Goal: Check status: Check status

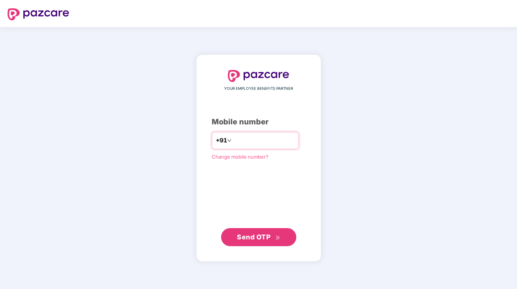
click at [248, 141] on input "number" at bounding box center [264, 141] width 62 height 12
type input "**********"
click at [260, 238] on span "Send OTP" at bounding box center [253, 237] width 33 height 8
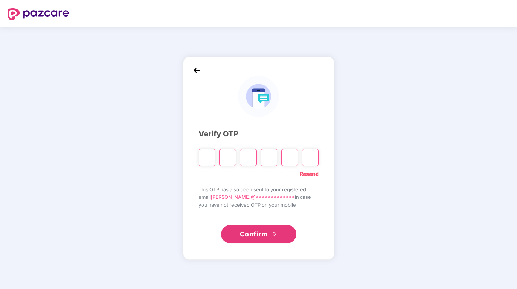
type input "*"
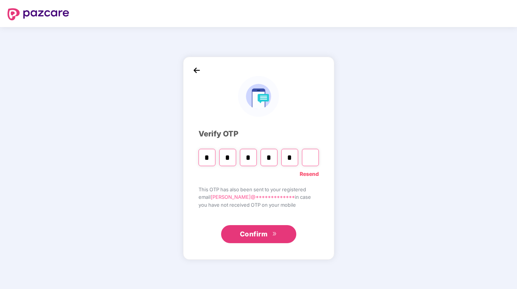
type input "*"
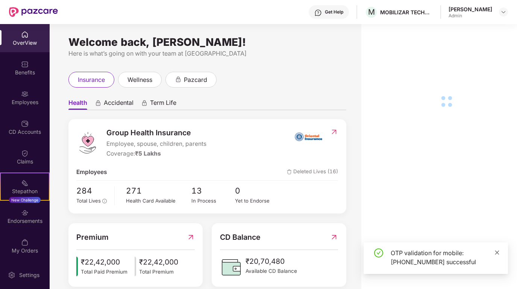
click at [500, 252] on icon "close" at bounding box center [497, 252] width 5 height 5
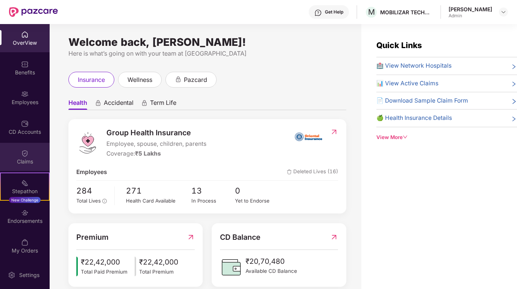
click at [24, 150] on img at bounding box center [25, 154] width 8 height 8
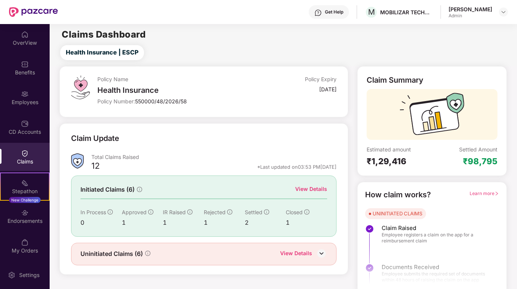
click at [313, 190] on div "View Details" at bounding box center [311, 189] width 32 height 8
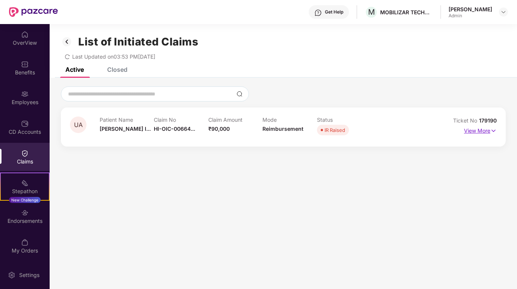
click at [491, 131] on img at bounding box center [494, 131] width 6 height 8
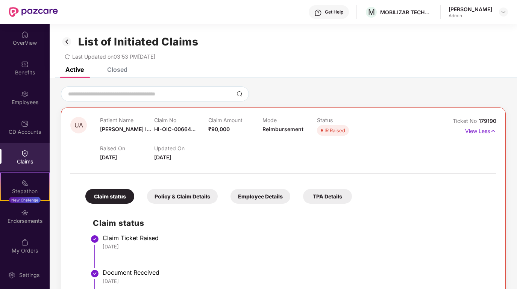
click at [119, 68] on div "Closed" at bounding box center [117, 70] width 20 height 8
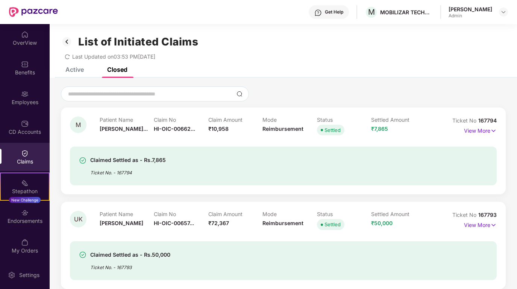
click at [26, 148] on div "Claims" at bounding box center [25, 157] width 50 height 28
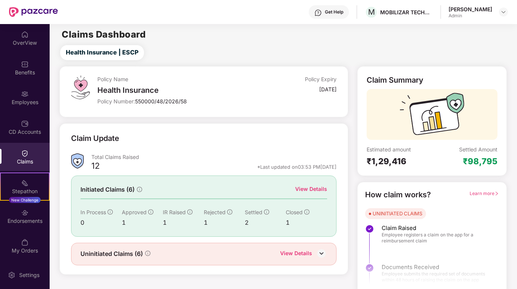
scroll to position [5, 0]
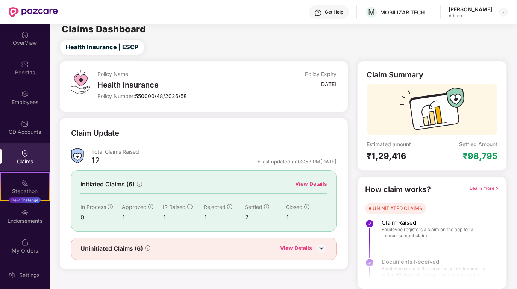
click at [314, 253] on div "Uninitiated Claims (6) View Details" at bounding box center [203, 249] width 265 height 23
click at [317, 248] on img at bounding box center [321, 248] width 11 height 11
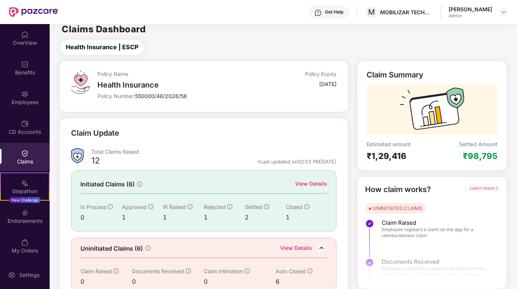
scroll to position [17, 0]
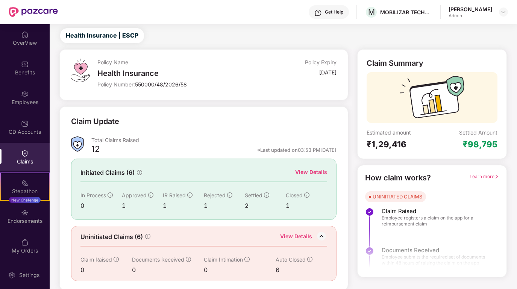
click at [298, 233] on div "View Details" at bounding box center [296, 238] width 32 height 10
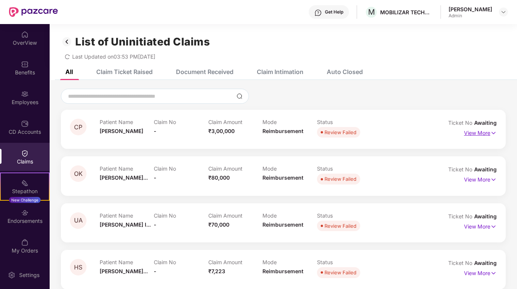
click at [481, 132] on p "View More" at bounding box center [480, 132] width 33 height 10
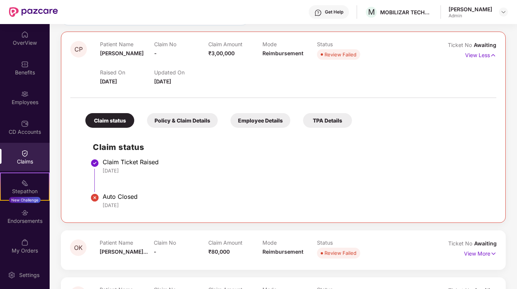
scroll to position [77, 0]
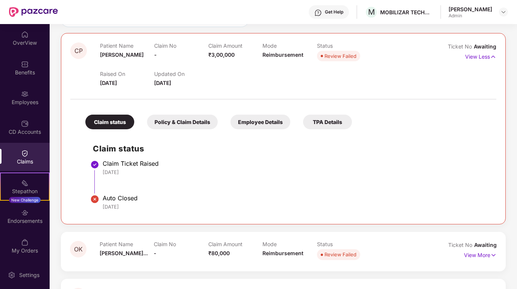
click at [197, 121] on div "Policy & Claim Details" at bounding box center [182, 122] width 71 height 15
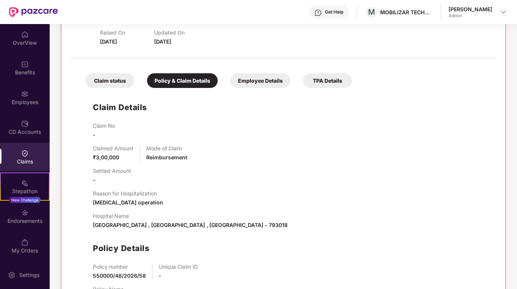
scroll to position [117, 0]
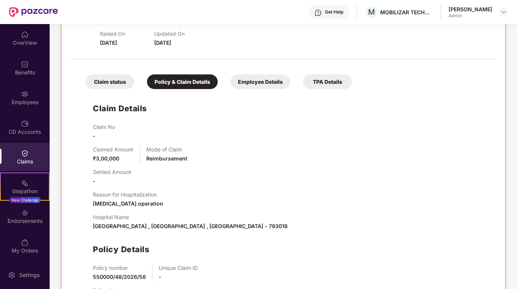
click at [263, 82] on div "Employee Details" at bounding box center [261, 81] width 60 height 15
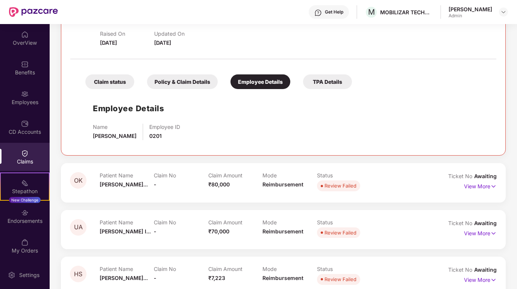
click at [329, 78] on div "TPA Details" at bounding box center [327, 81] width 49 height 15
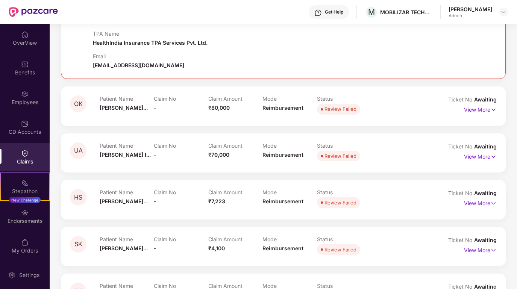
scroll to position [213, 0]
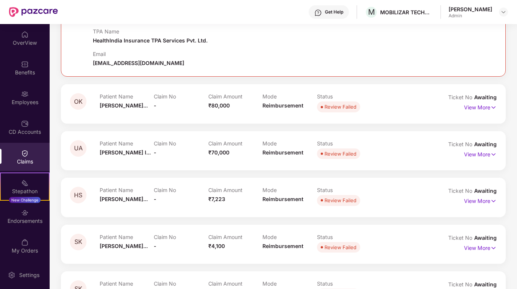
click at [377, 115] on div "OK Patient Name [PERSON_NAME]... Claim No - Claim Amount ₹80,000 Mode Reimburse…" at bounding box center [283, 103] width 445 height 39
click at [494, 104] on img at bounding box center [494, 107] width 6 height 8
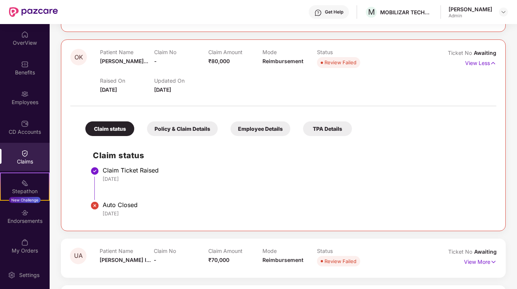
scroll to position [265, 0]
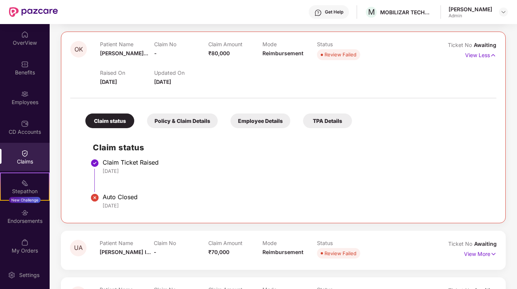
click at [187, 120] on div "Policy & Claim Details" at bounding box center [182, 121] width 71 height 15
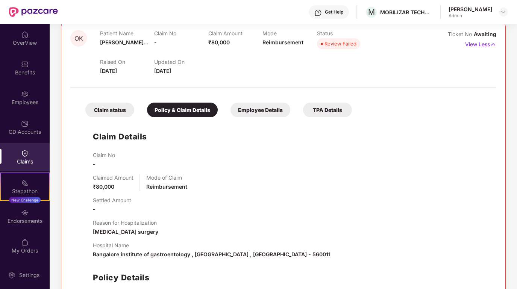
scroll to position [265, 0]
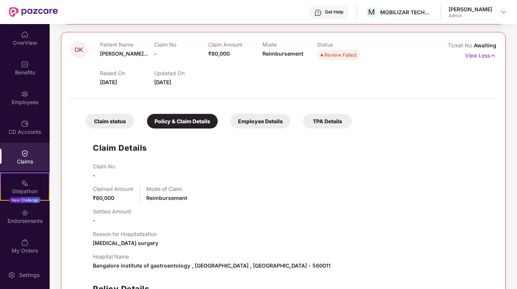
click at [105, 122] on div "Claim status" at bounding box center [109, 121] width 49 height 15
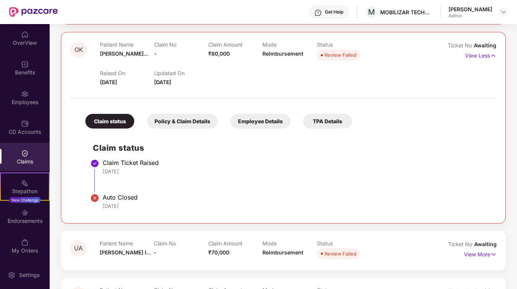
click at [176, 125] on div "Policy & Claim Details" at bounding box center [182, 121] width 71 height 15
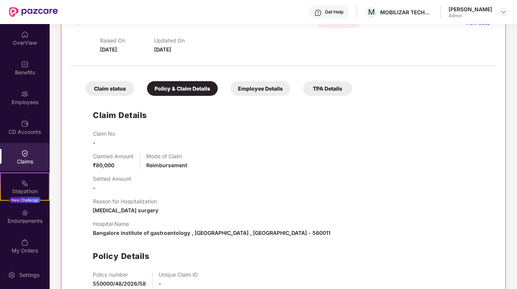
scroll to position [298, 0]
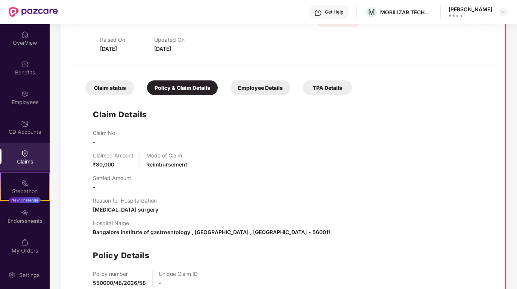
click at [254, 88] on div "Employee Details" at bounding box center [261, 88] width 60 height 15
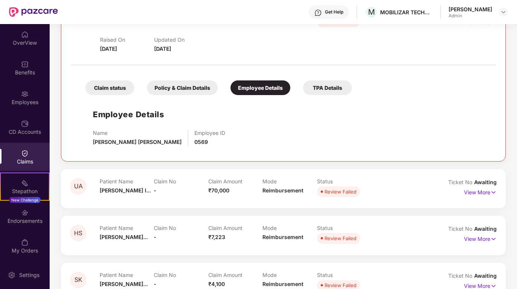
click at [104, 89] on div "Claim status" at bounding box center [109, 88] width 49 height 15
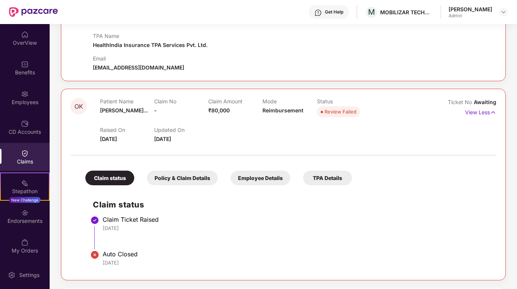
scroll to position [208, 0]
click at [186, 179] on div "Policy & Claim Details" at bounding box center [182, 177] width 71 height 15
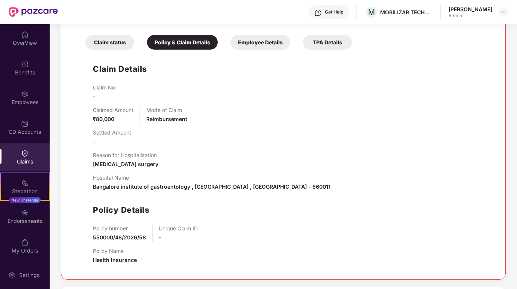
scroll to position [345, 0]
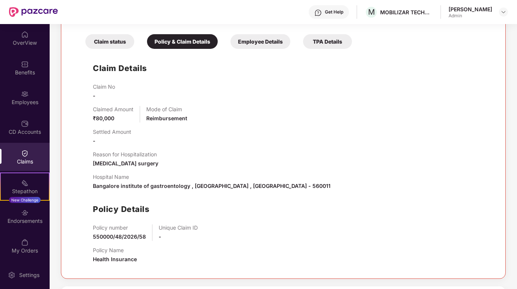
click at [261, 42] on div "Employee Details" at bounding box center [261, 41] width 60 height 15
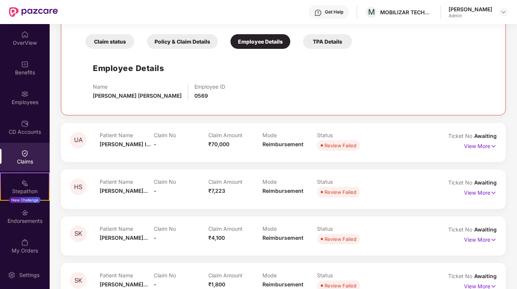
click at [115, 37] on div "Claim status" at bounding box center [109, 41] width 49 height 15
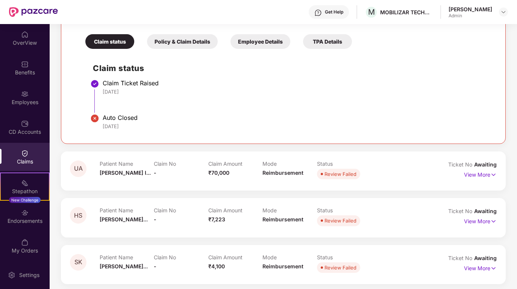
click at [163, 46] on div "Policy & Claim Details" at bounding box center [182, 41] width 71 height 15
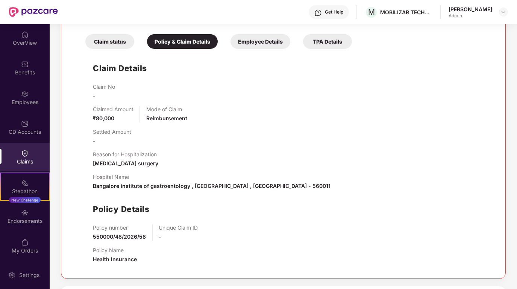
click at [266, 40] on div "Employee Details" at bounding box center [261, 41] width 60 height 15
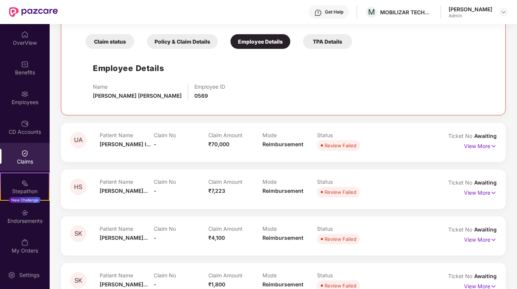
click at [306, 46] on div "TPA Details" at bounding box center [327, 41] width 49 height 15
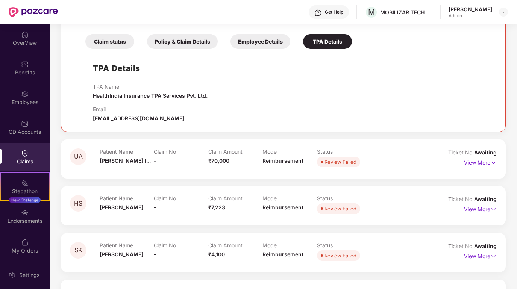
click at [329, 43] on div "TPA Details" at bounding box center [327, 41] width 49 height 15
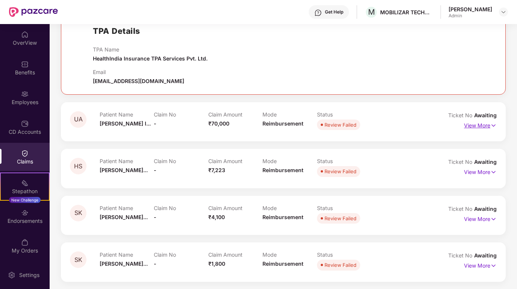
click at [479, 125] on p "View More" at bounding box center [480, 125] width 33 height 10
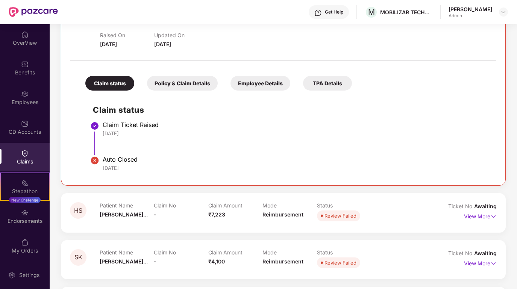
scroll to position [503, 0]
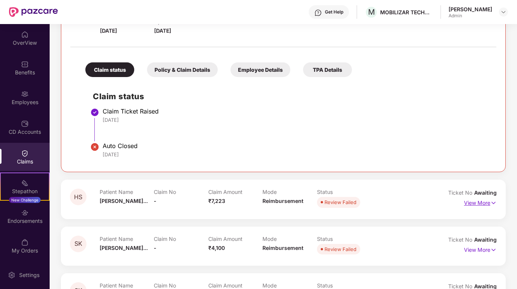
click at [488, 201] on p "View More" at bounding box center [480, 202] width 33 height 10
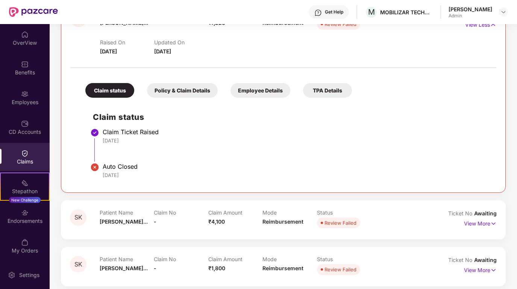
scroll to position [687, 0]
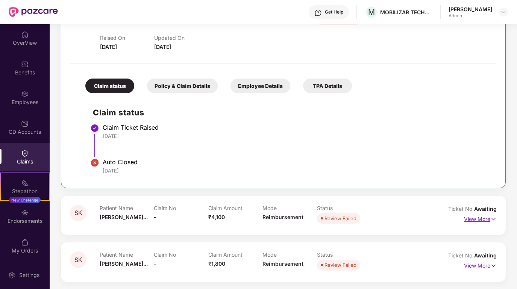
click at [477, 218] on p "View More" at bounding box center [480, 218] width 33 height 10
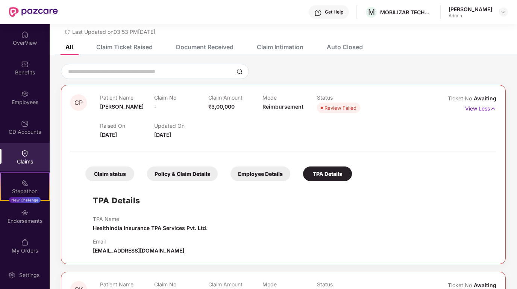
scroll to position [0, 0]
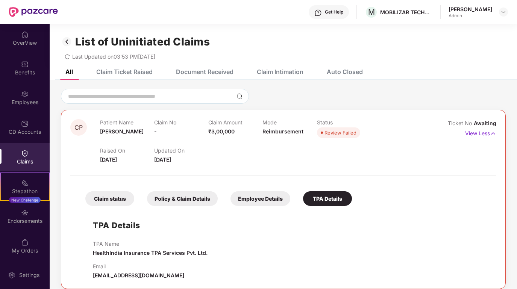
click at [128, 66] on div "Claim Ticket Raised" at bounding box center [119, 72] width 68 height 17
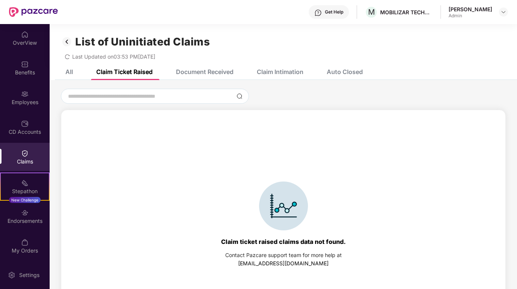
click at [187, 72] on div "Document Received" at bounding box center [205, 72] width 58 height 8
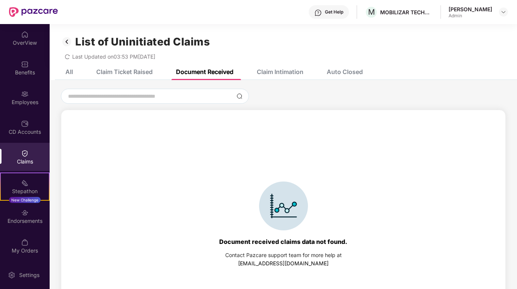
click at [283, 71] on div "Claim Intimation" at bounding box center [280, 72] width 47 height 8
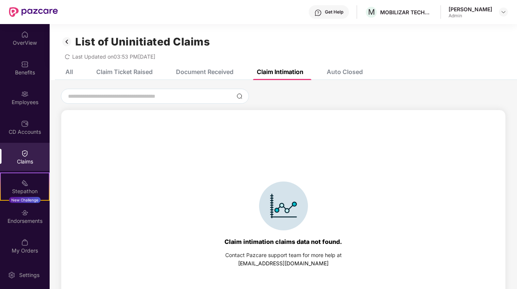
click at [351, 70] on div "Auto Closed" at bounding box center [345, 72] width 36 height 8
